Goal: Find specific page/section: Find specific page/section

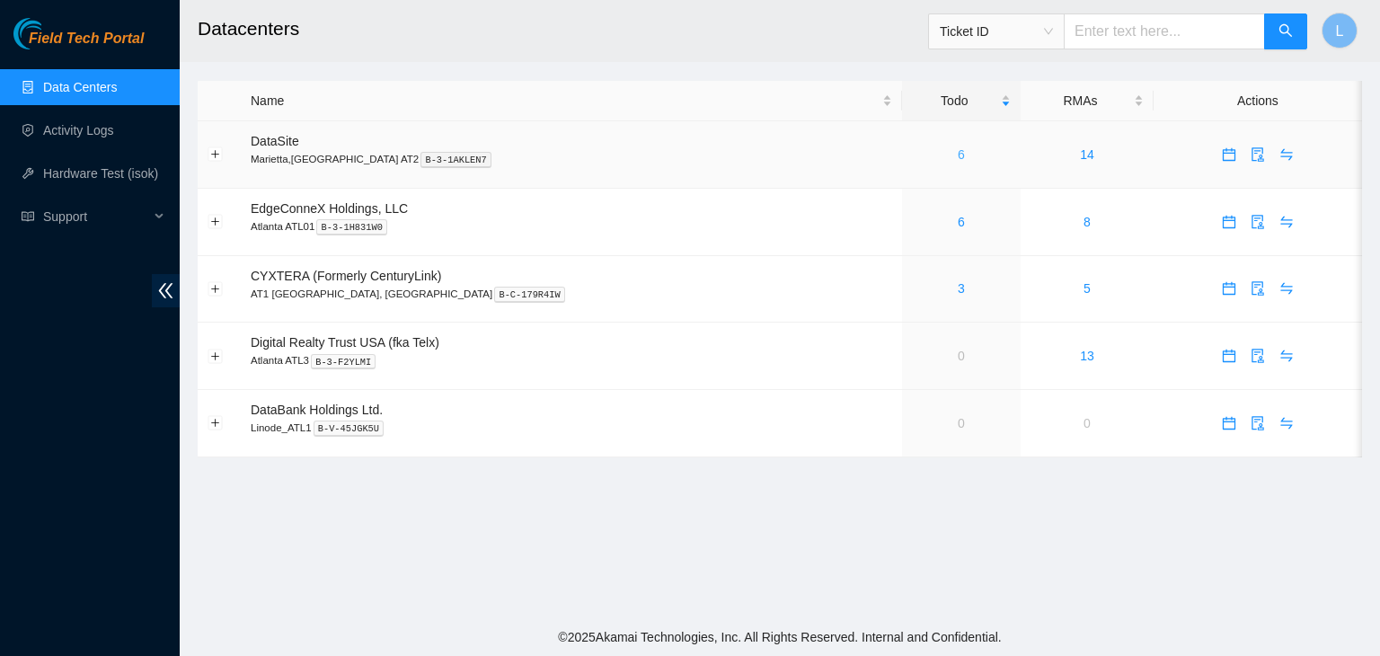
click at [958, 159] on link "6" at bounding box center [961, 154] width 7 height 14
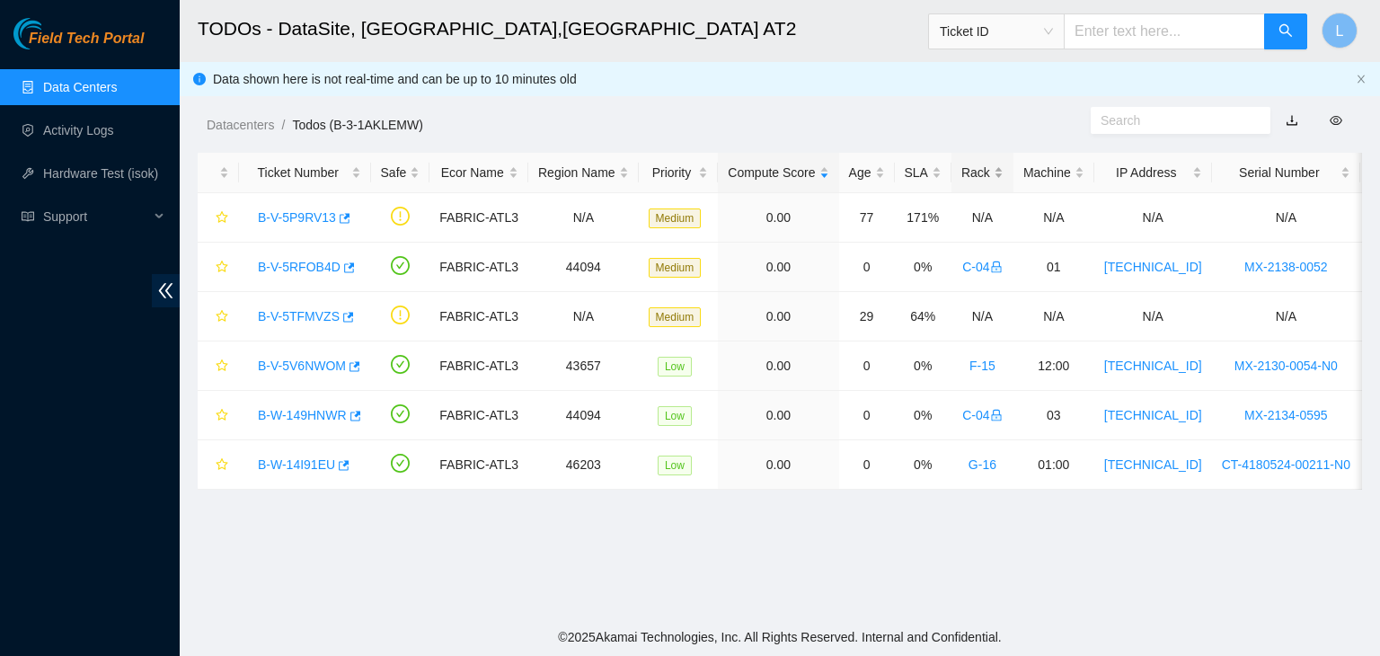
click at [962, 173] on div "Rack" at bounding box center [983, 173] width 42 height 20
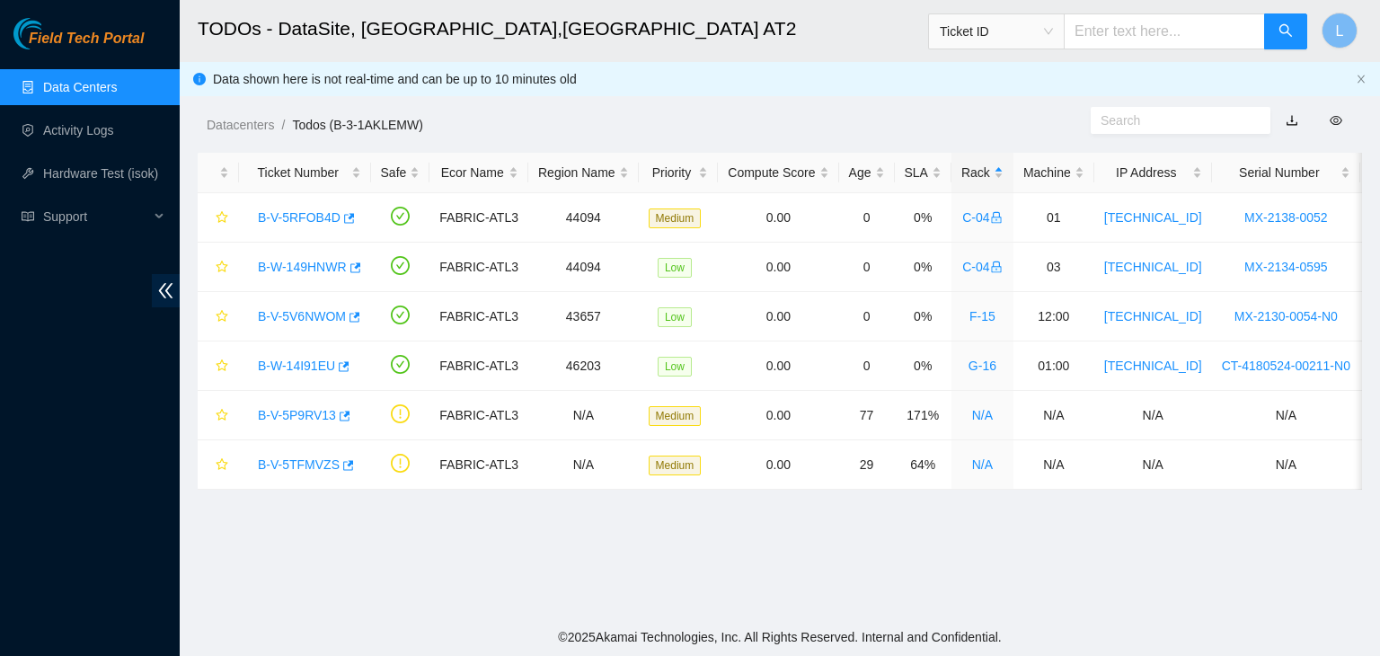
click at [1241, 80] on div "Data shown here is not real-time and can be up to 10 minutes old" at bounding box center [781, 79] width 1136 height 20
click at [1284, 606] on main "TODOs - DataSite, Marietta,GA AT2 Ticket ID L Data shown here is not real-time …" at bounding box center [780, 309] width 1201 height 618
click at [310, 463] on link "B-V-5TFMVZS" at bounding box center [299, 464] width 82 height 14
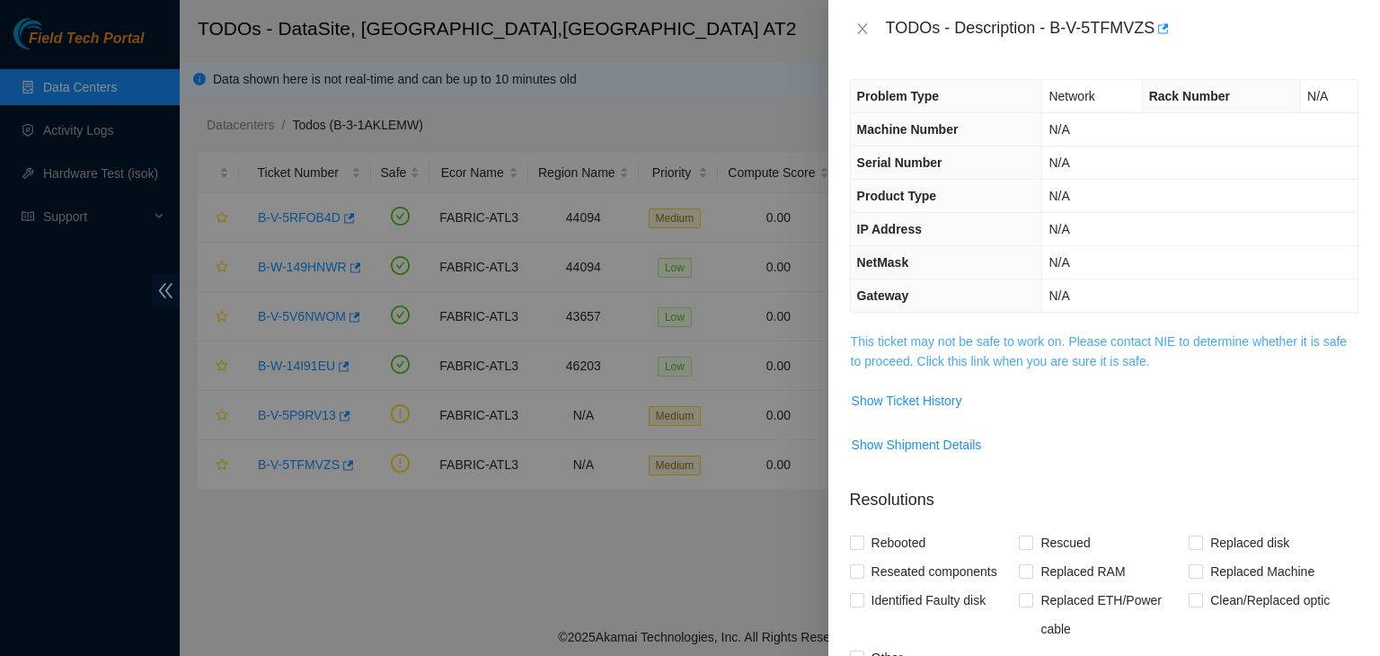
click at [1039, 361] on link "This ticket may not be safe to work on. Please contact NIE to determine whether…" at bounding box center [1099, 351] width 496 height 34
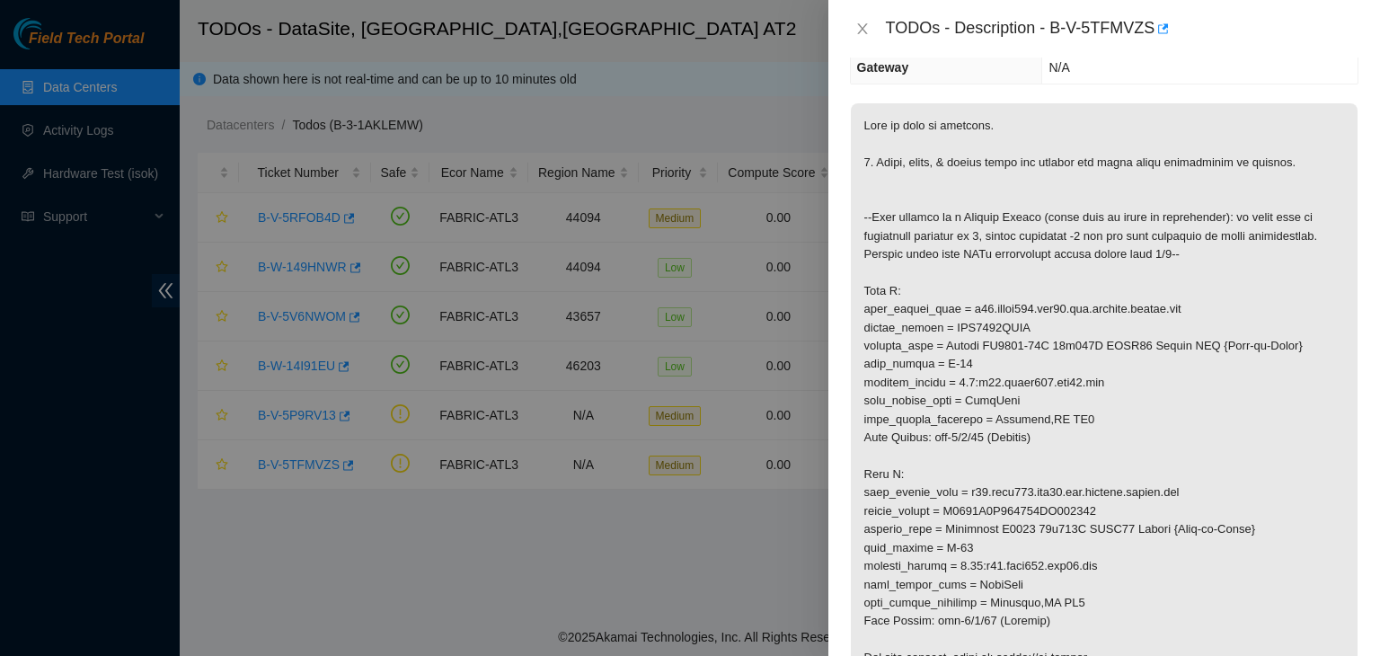
scroll to position [180, 0]
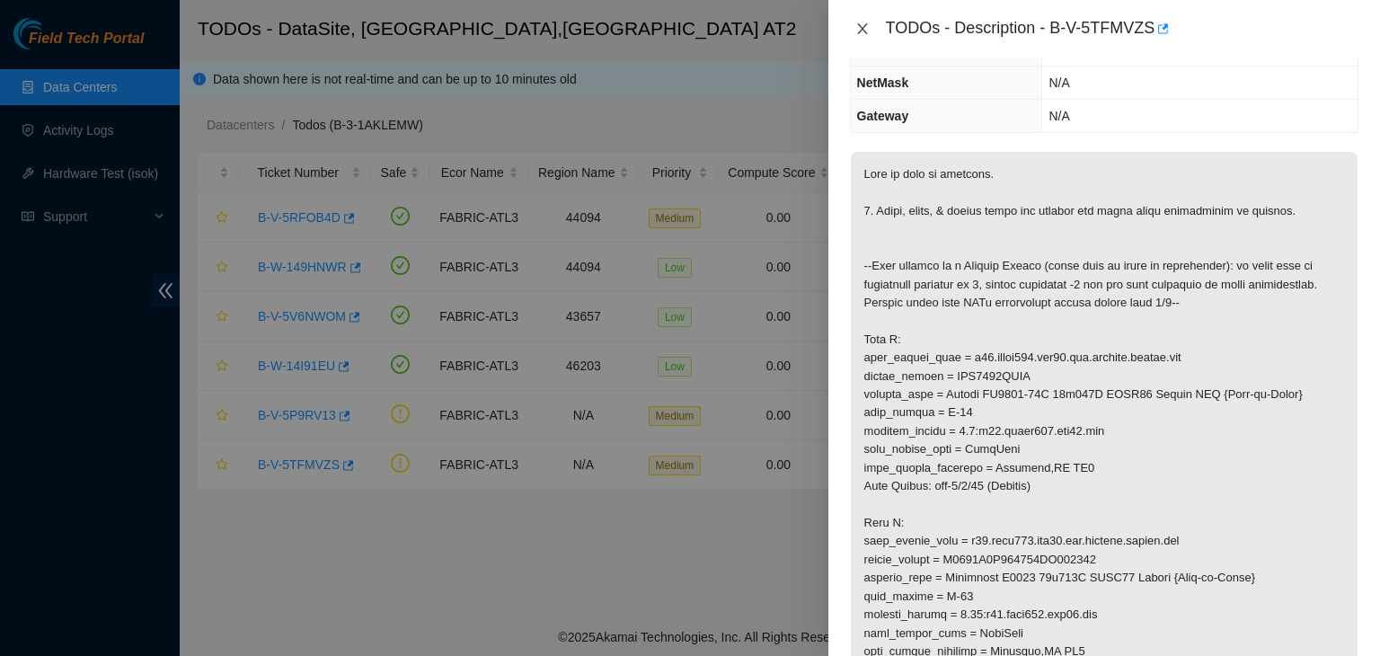
click at [855, 28] on icon "close" at bounding box center [862, 29] width 14 height 14
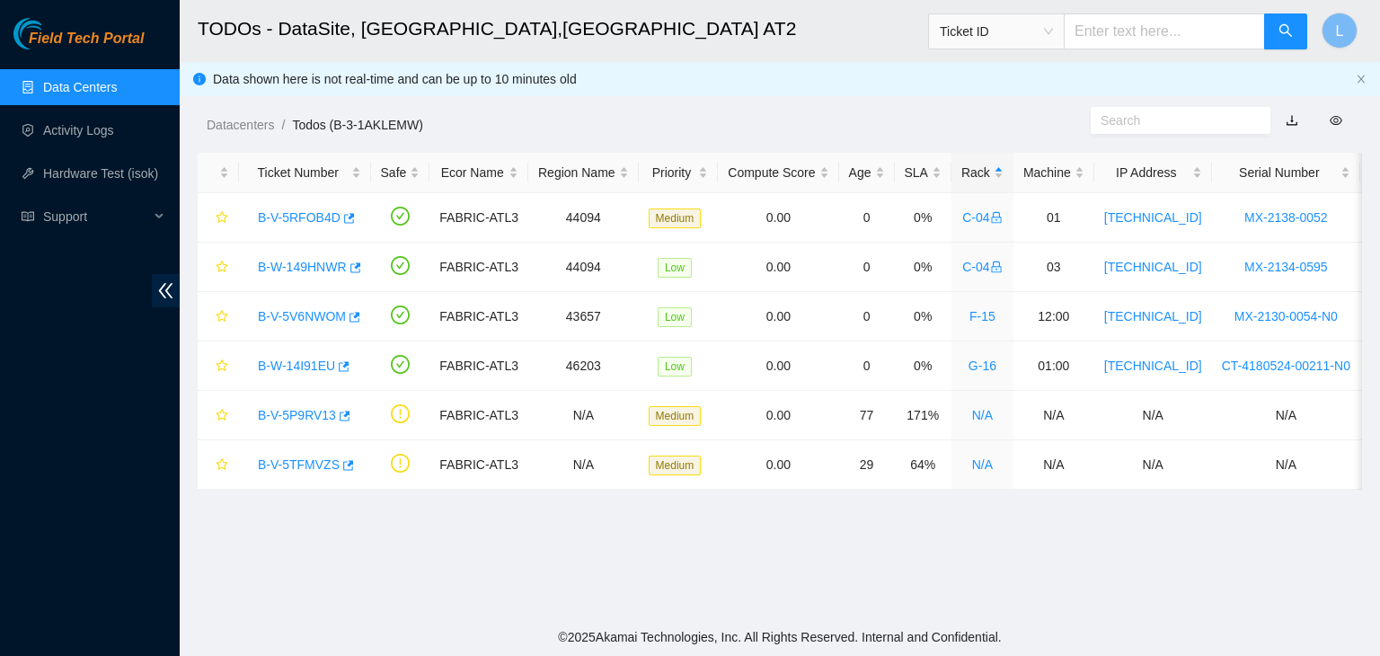
scroll to position [238, 0]
click at [324, 420] on link "B-V-5P9RV13" at bounding box center [297, 415] width 78 height 14
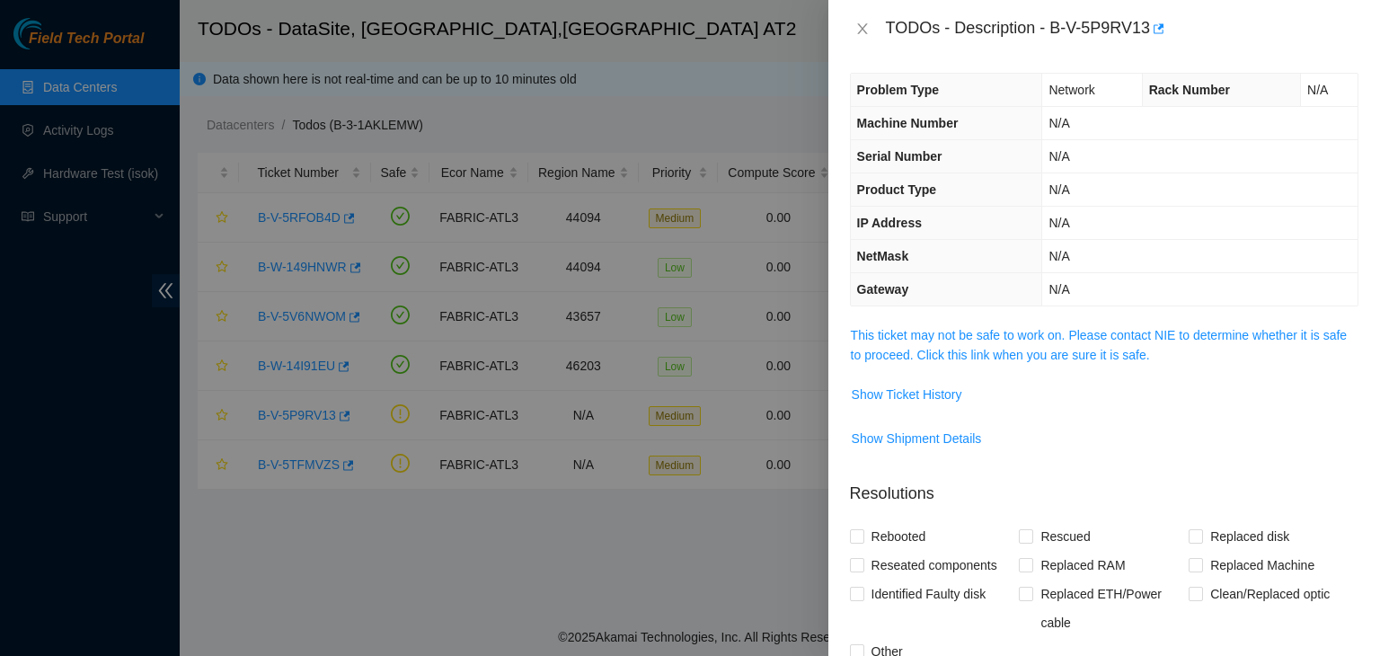
scroll to position [0, 0]
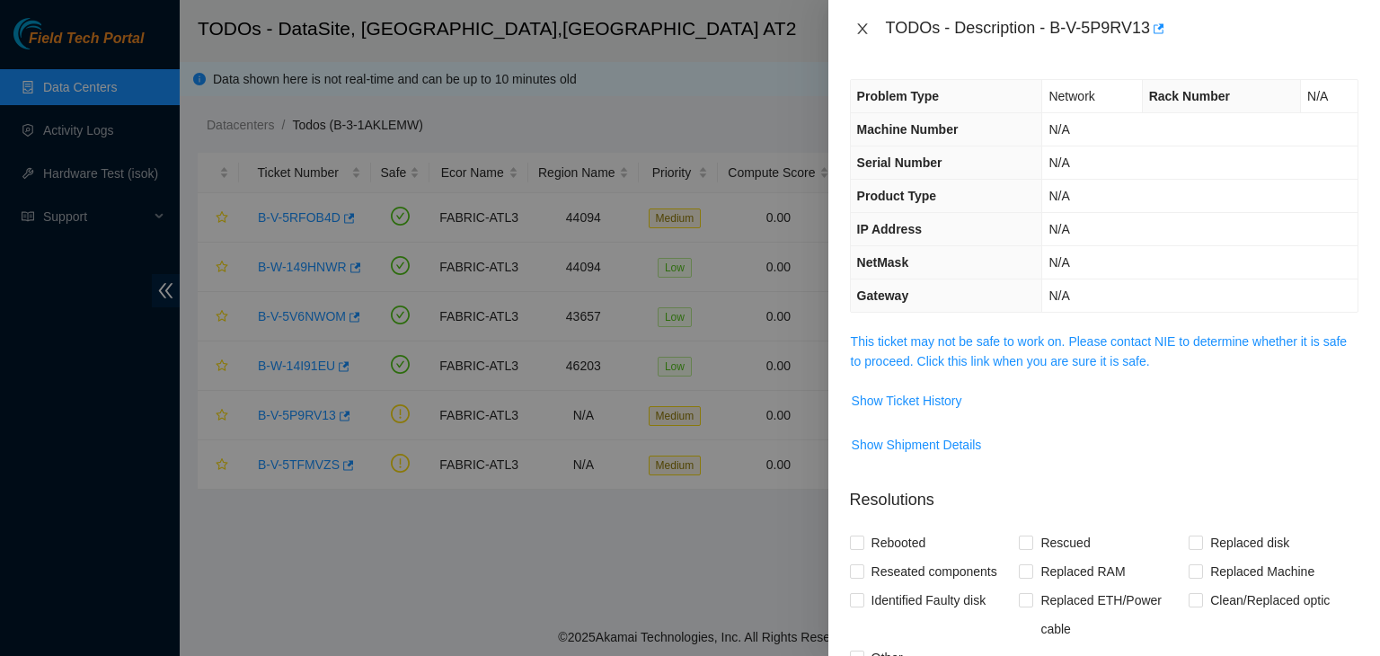
click at [862, 28] on icon "close" at bounding box center [862, 28] width 10 height 11
